Goal: Transaction & Acquisition: Purchase product/service

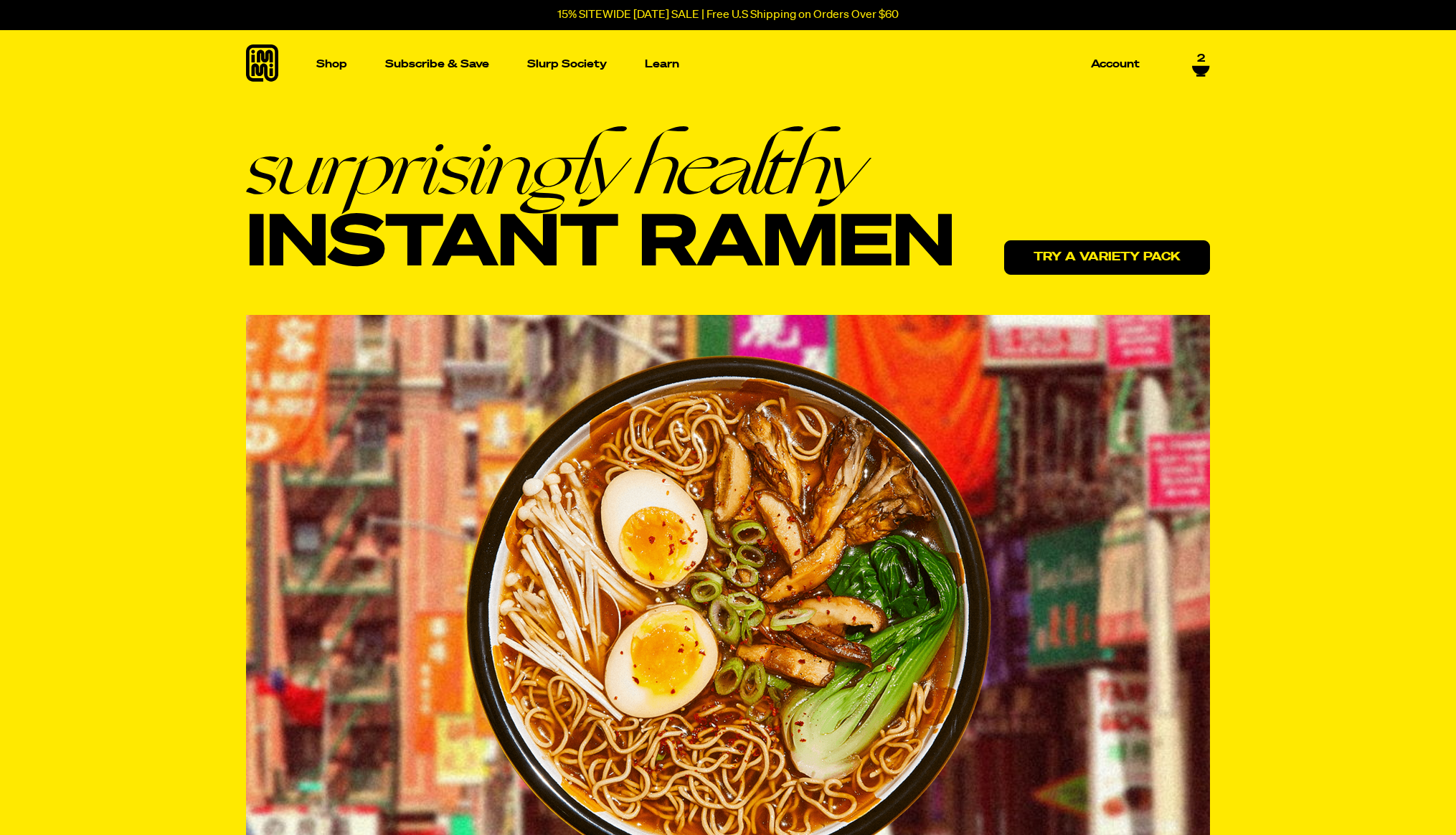
click at [1055, 247] on link "Try a variety pack" at bounding box center [1107, 258] width 206 height 35
